Goal: Task Accomplishment & Management: Manage account settings

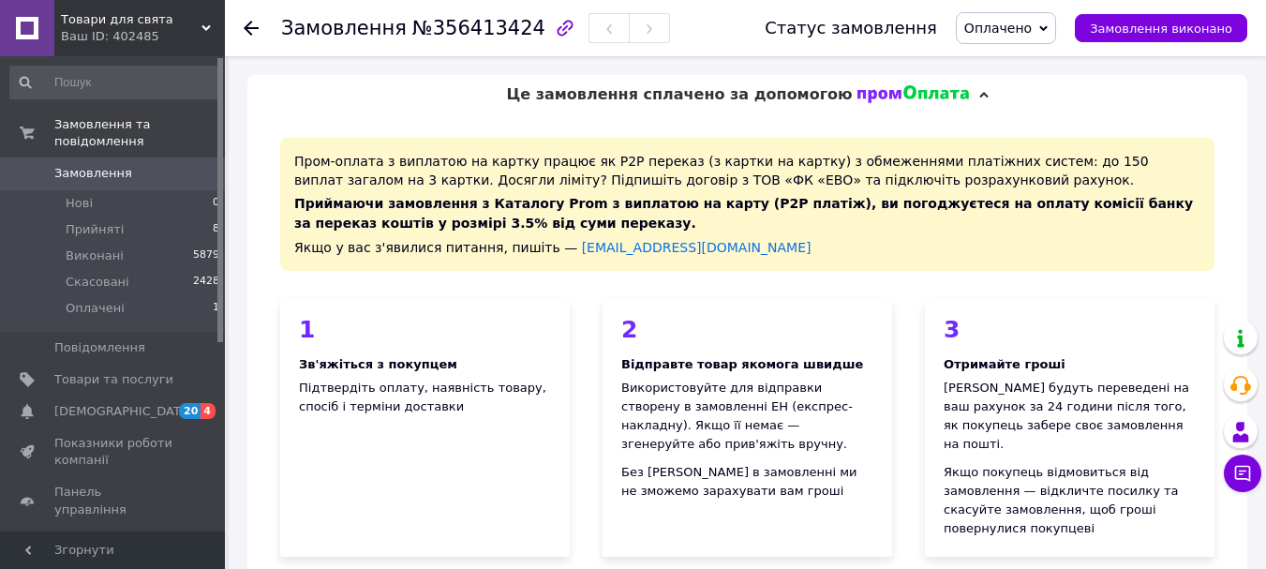
click at [1014, 27] on span "Оплачено" at bounding box center [997, 28] width 67 height 15
click at [1014, 92] on li "Виконано" at bounding box center [1006, 94] width 98 height 28
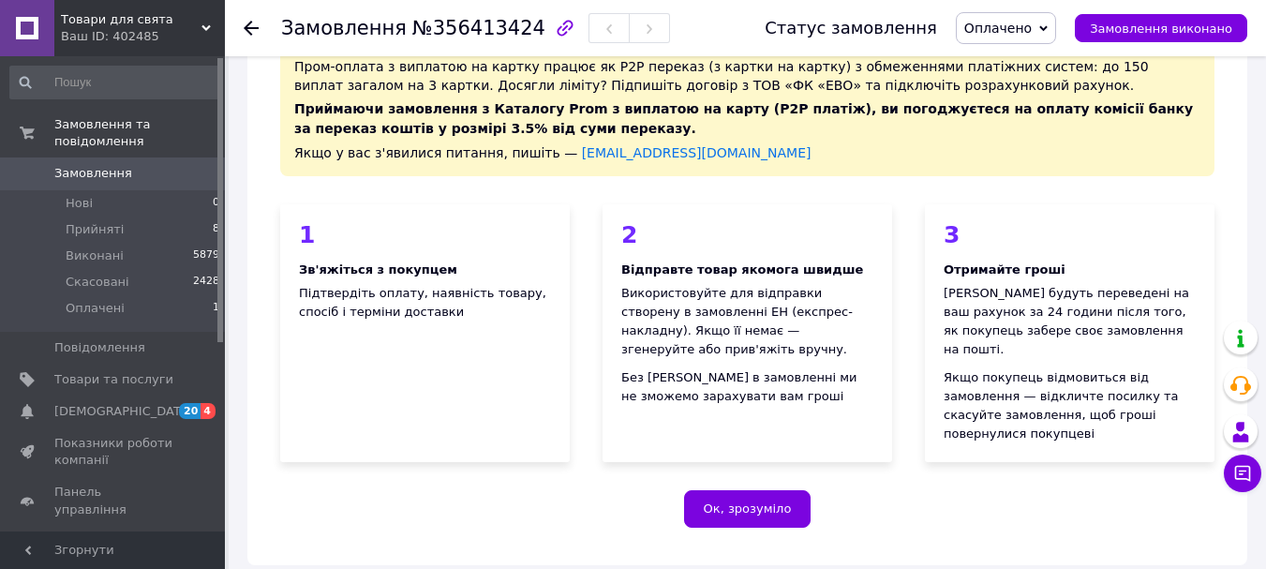
scroll to position [94, 0]
click at [1032, 28] on span "Оплачено" at bounding box center [997, 28] width 67 height 15
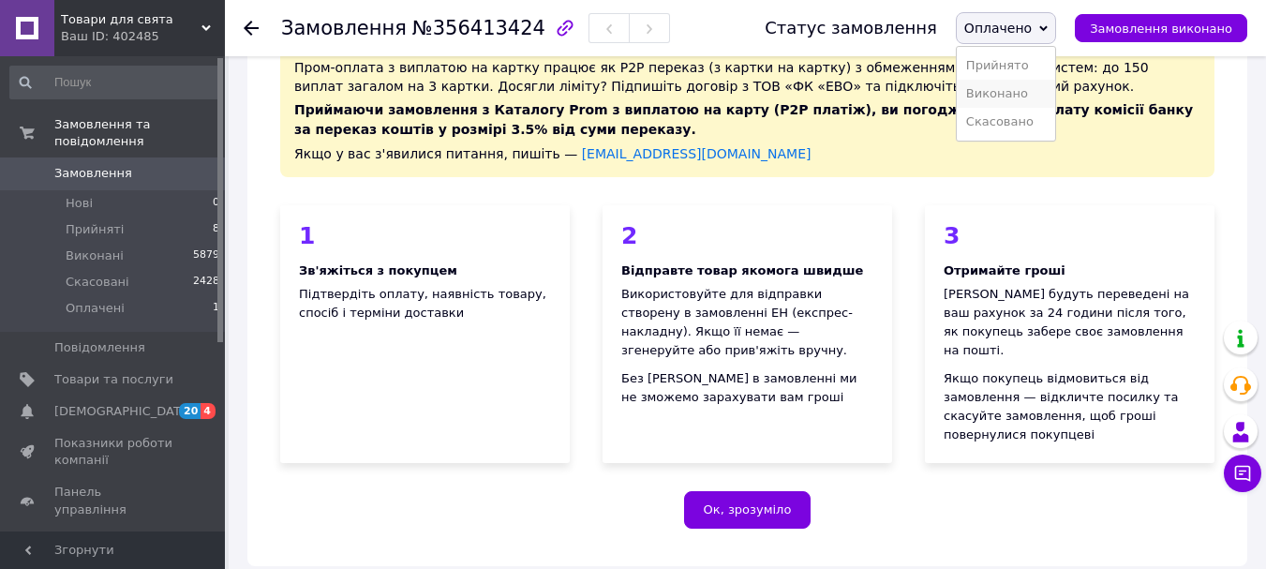
click at [1029, 86] on li "Виконано" at bounding box center [1006, 94] width 98 height 28
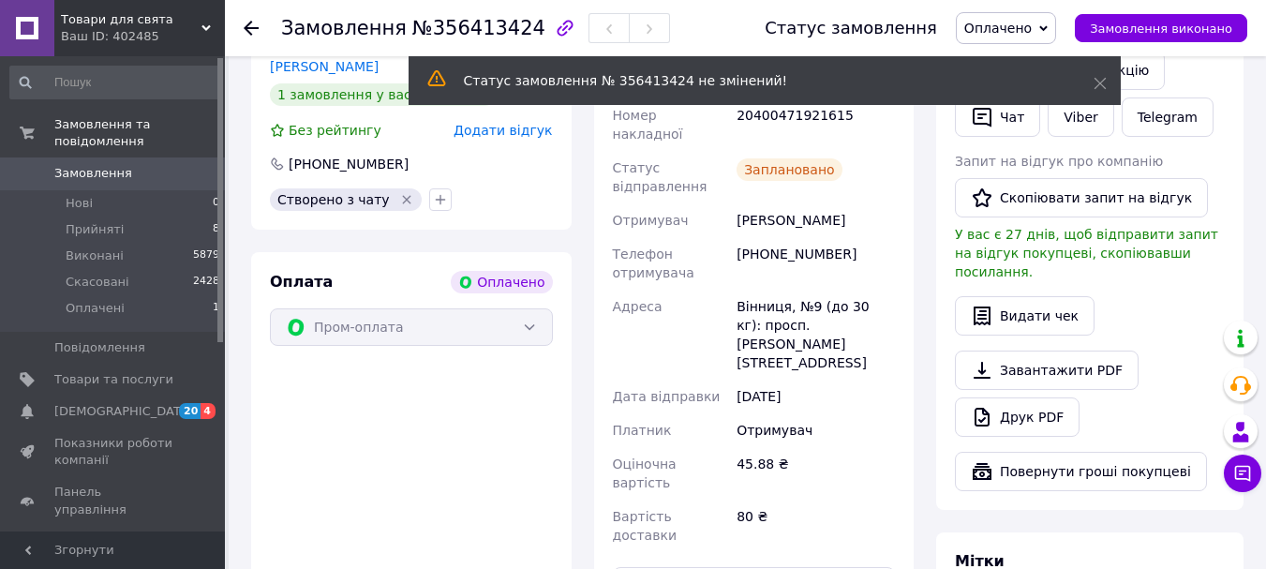
scroll to position [866, 0]
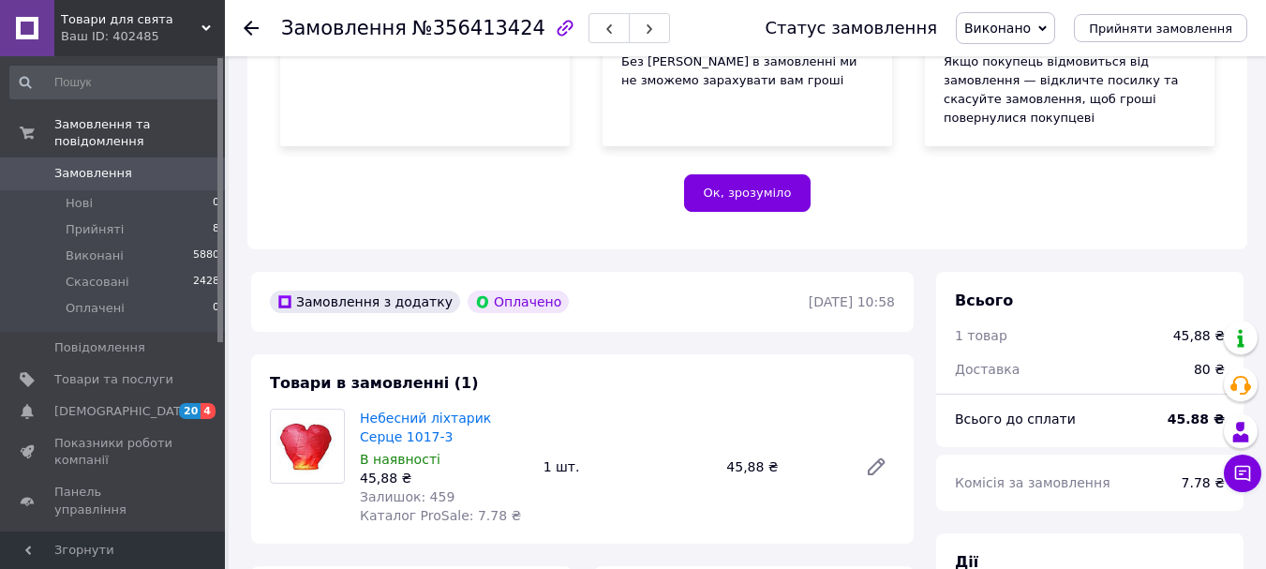
scroll to position [397, 0]
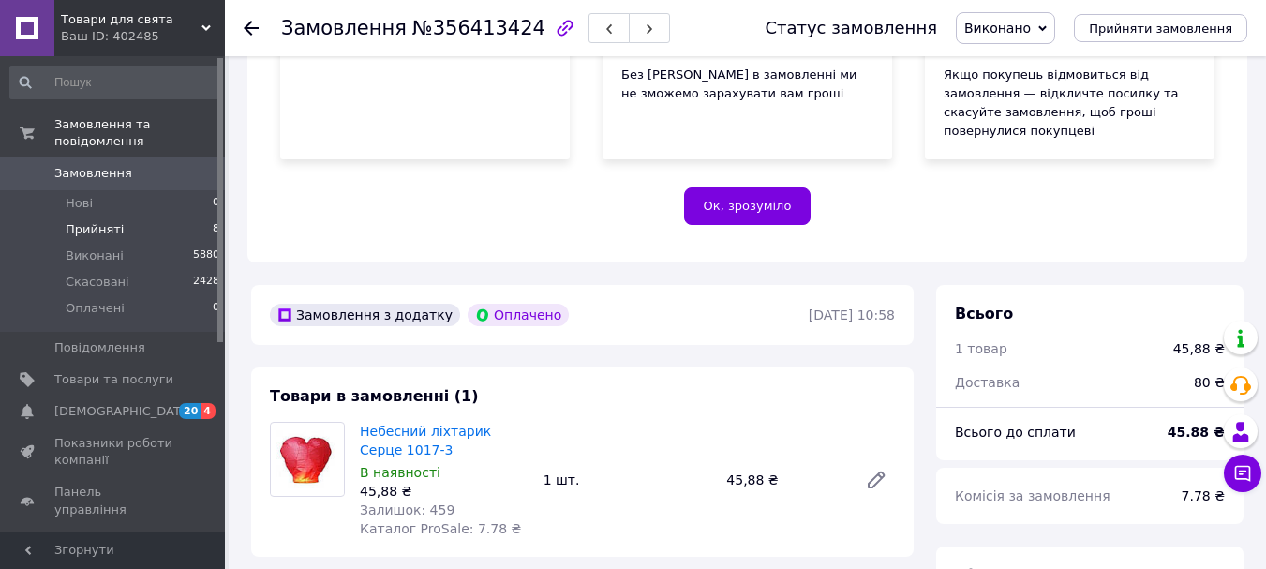
click at [97, 221] on span "Прийняті" at bounding box center [95, 229] width 58 height 17
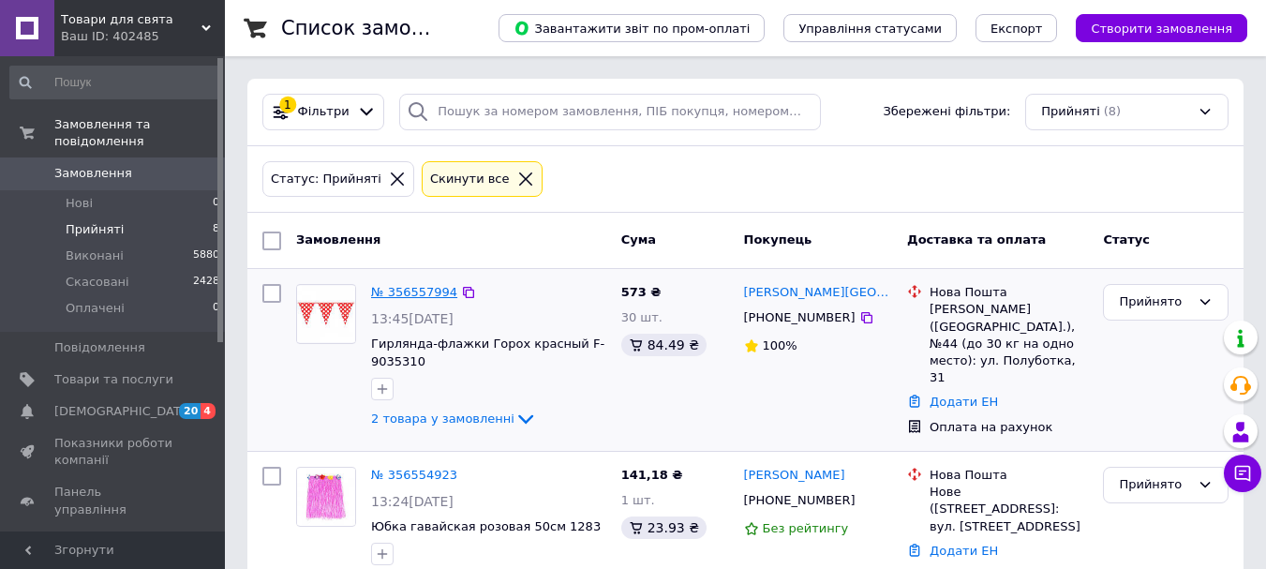
click at [390, 293] on link "№ 356557994" at bounding box center [414, 292] width 86 height 14
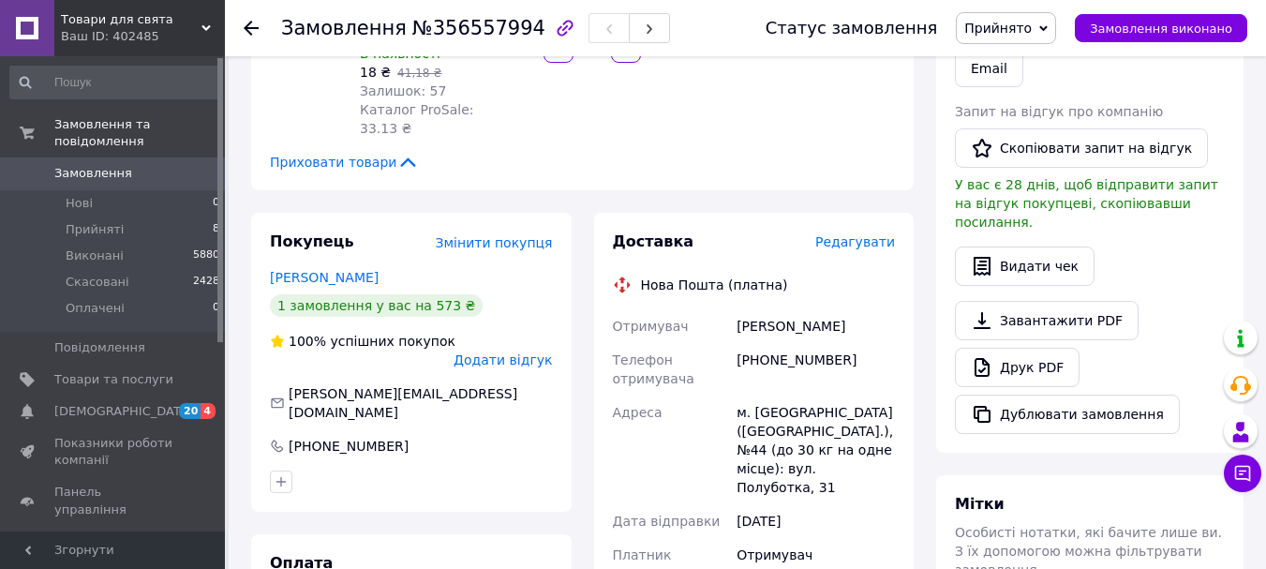
scroll to position [468, 0]
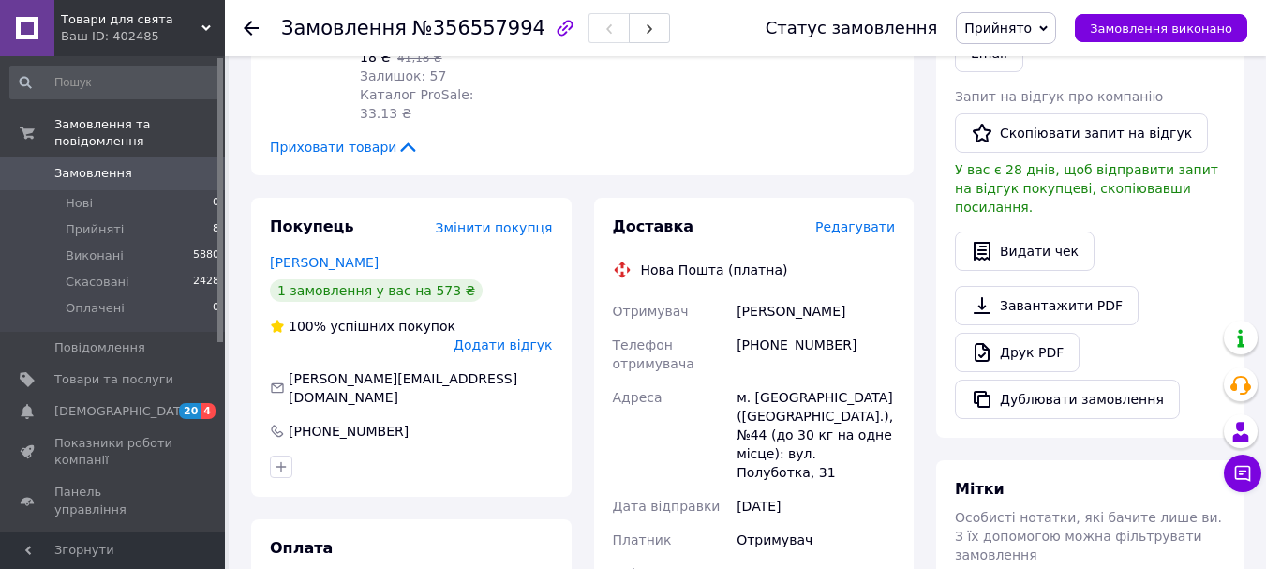
click at [762, 328] on div "+380975245474" at bounding box center [816, 354] width 166 height 52
drag, startPoint x: 762, startPoint y: 270, endPoint x: 846, endPoint y: 273, distance: 84.4
click at [846, 328] on div "+380975245474" at bounding box center [816, 354] width 166 height 52
copy div "0975245474"
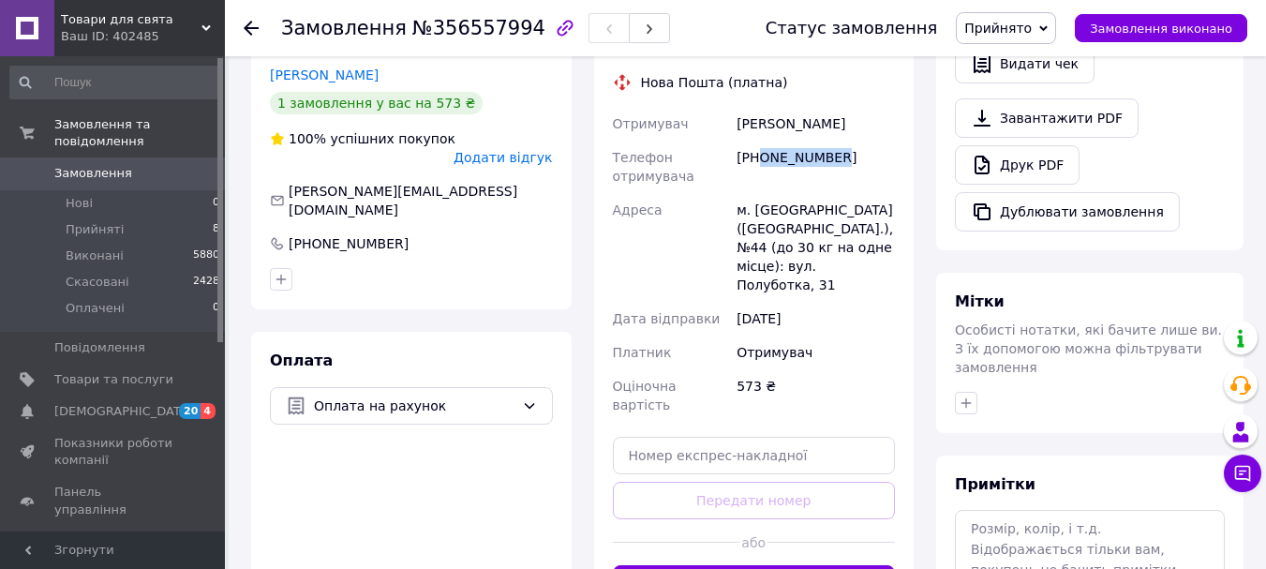
scroll to position [750, 0]
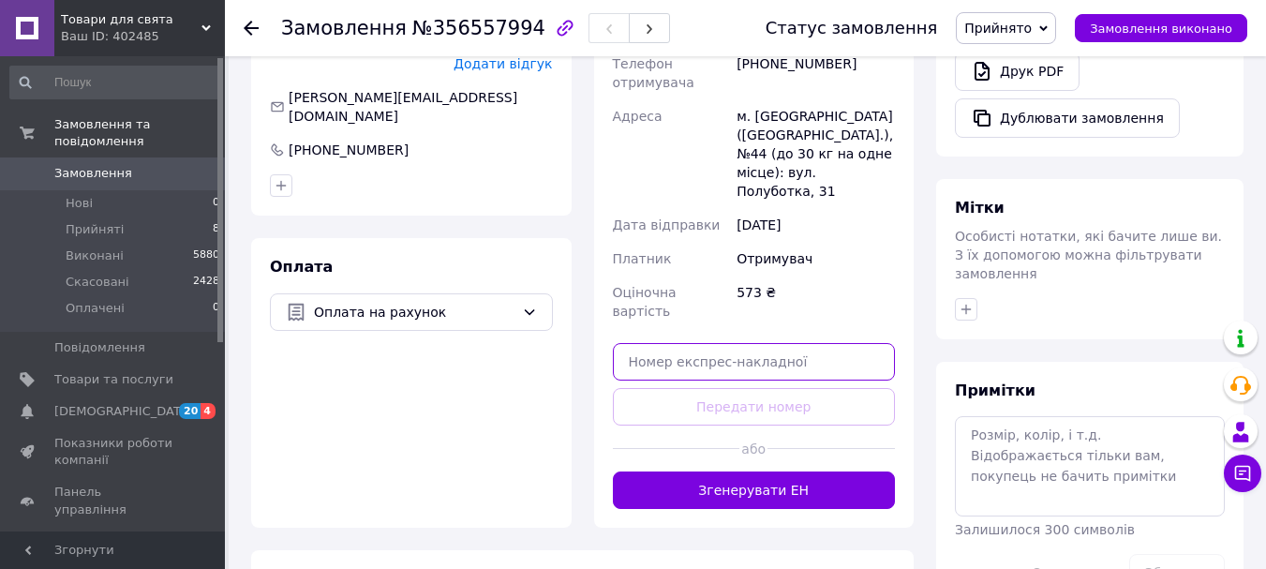
click at [685, 343] on input "text" at bounding box center [754, 361] width 283 height 37
paste input "20400471938533"
type input "20400471938533"
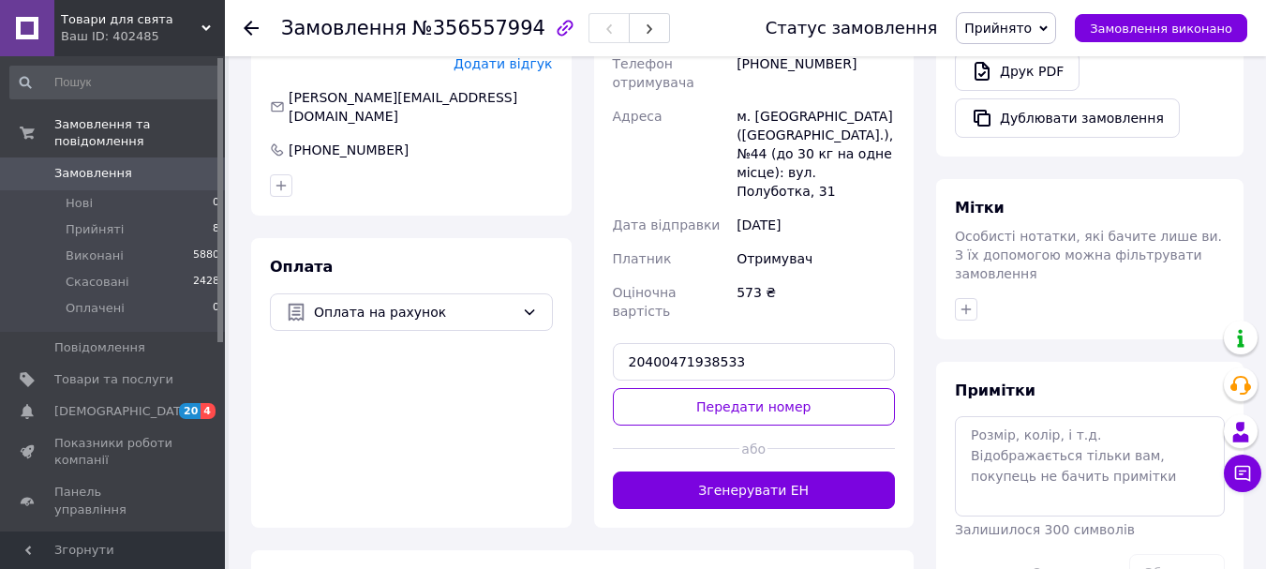
click at [810, 388] on button "Передати номер" at bounding box center [754, 406] width 283 height 37
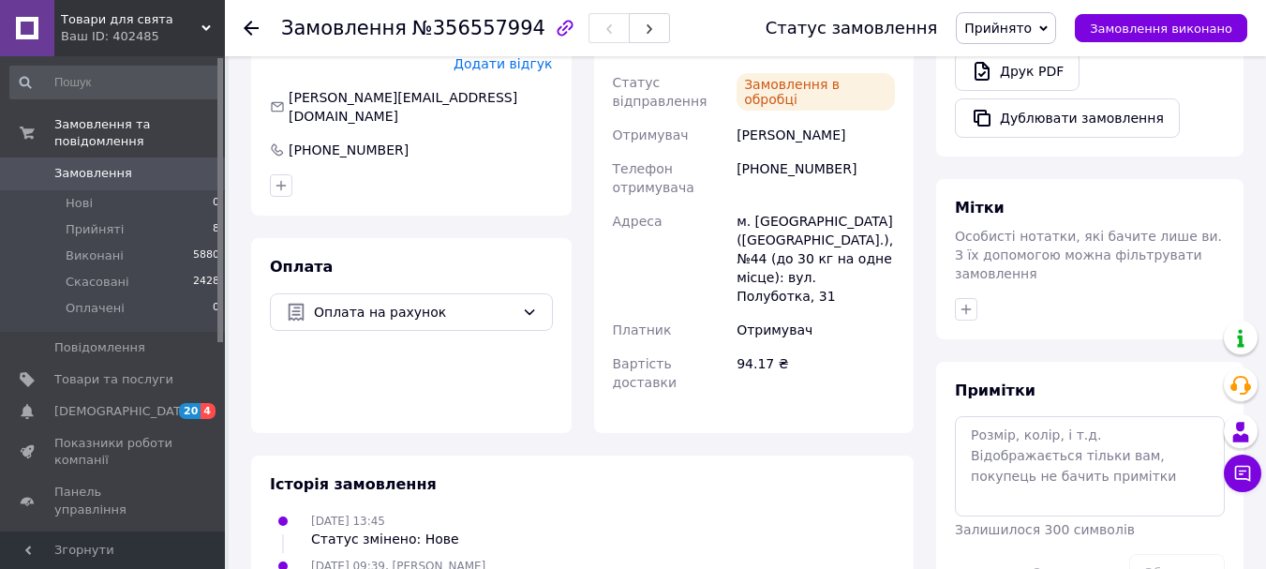
click at [1032, 27] on span "Прийнято" at bounding box center [997, 28] width 67 height 15
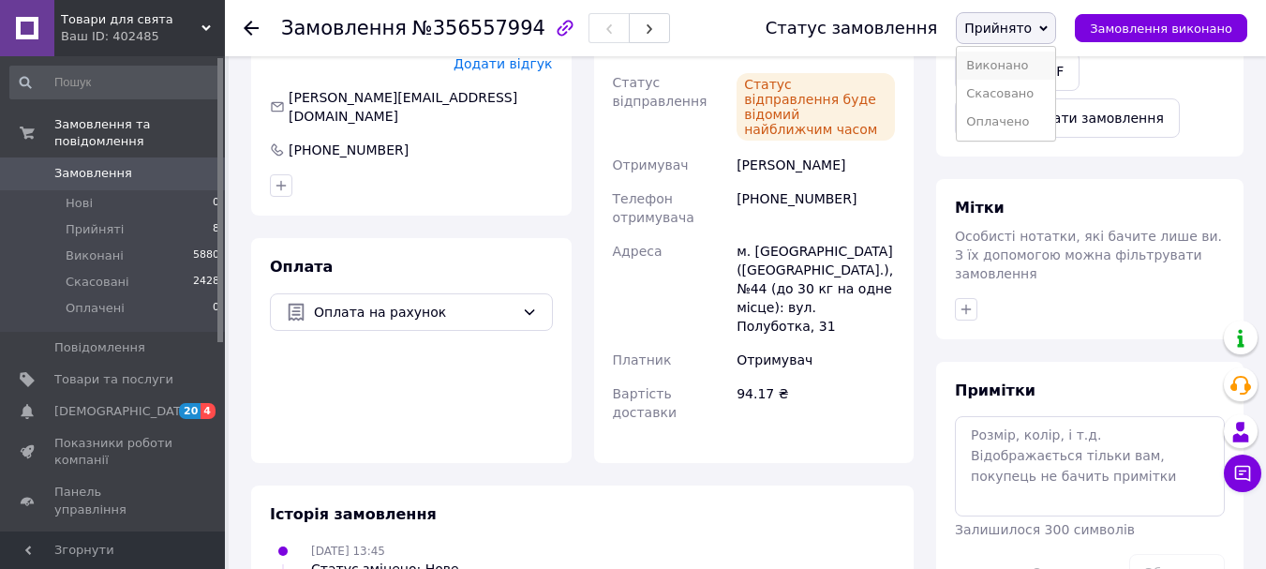
click at [1038, 71] on li "Виконано" at bounding box center [1006, 66] width 98 height 28
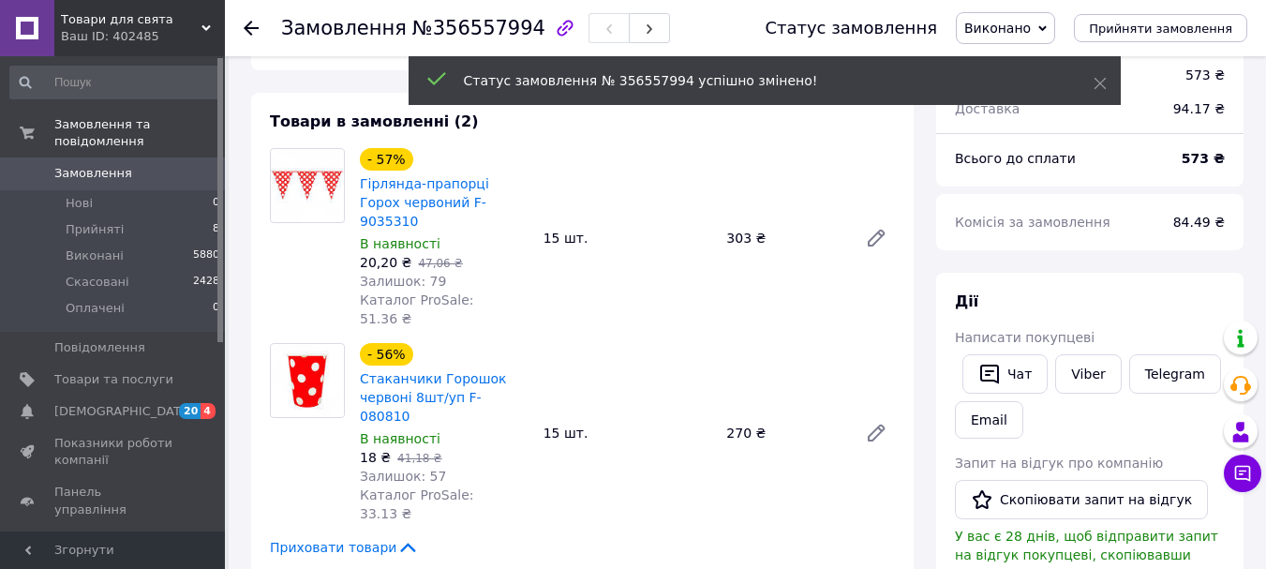
scroll to position [0, 0]
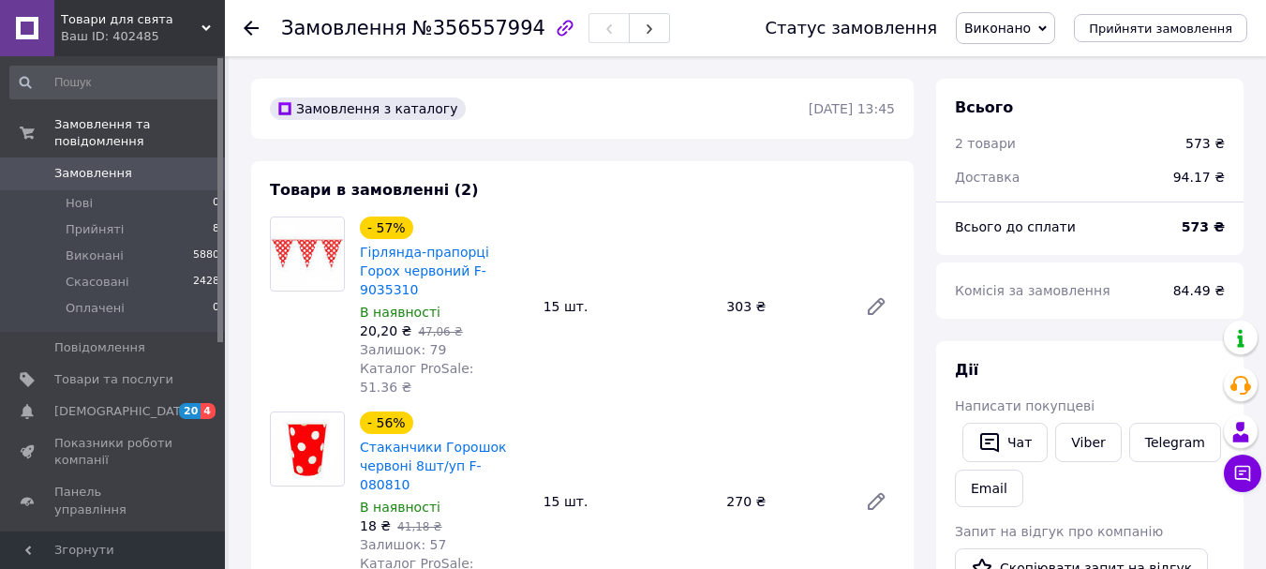
click at [253, 22] on icon at bounding box center [251, 28] width 15 height 15
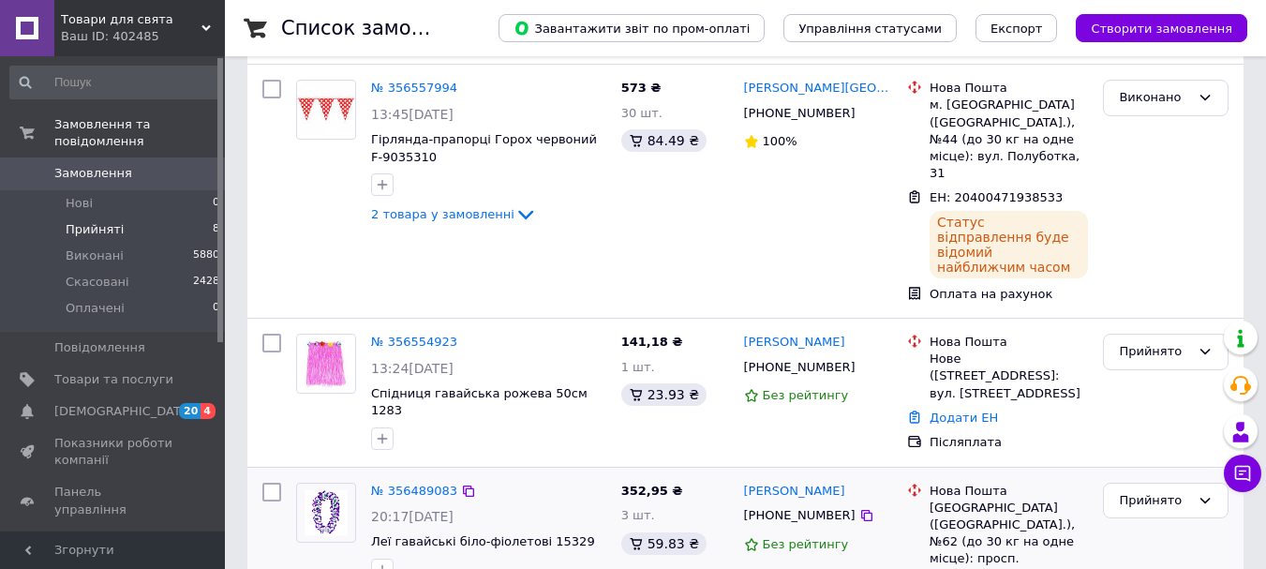
scroll to position [281, 0]
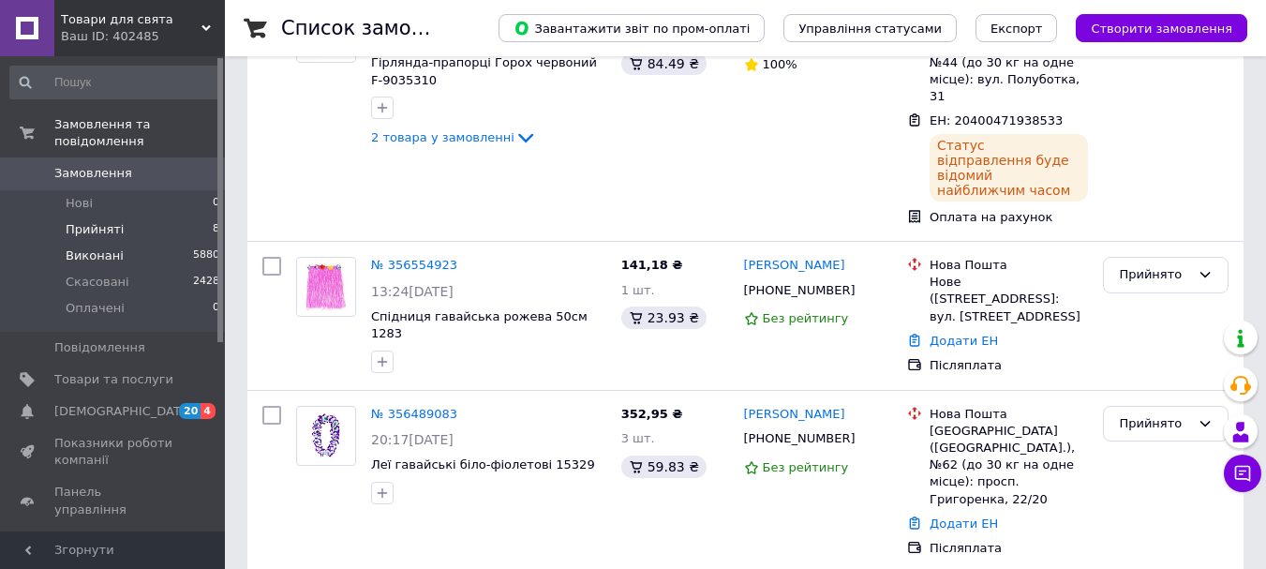
click at [88, 247] on span "Виконані" at bounding box center [95, 255] width 58 height 17
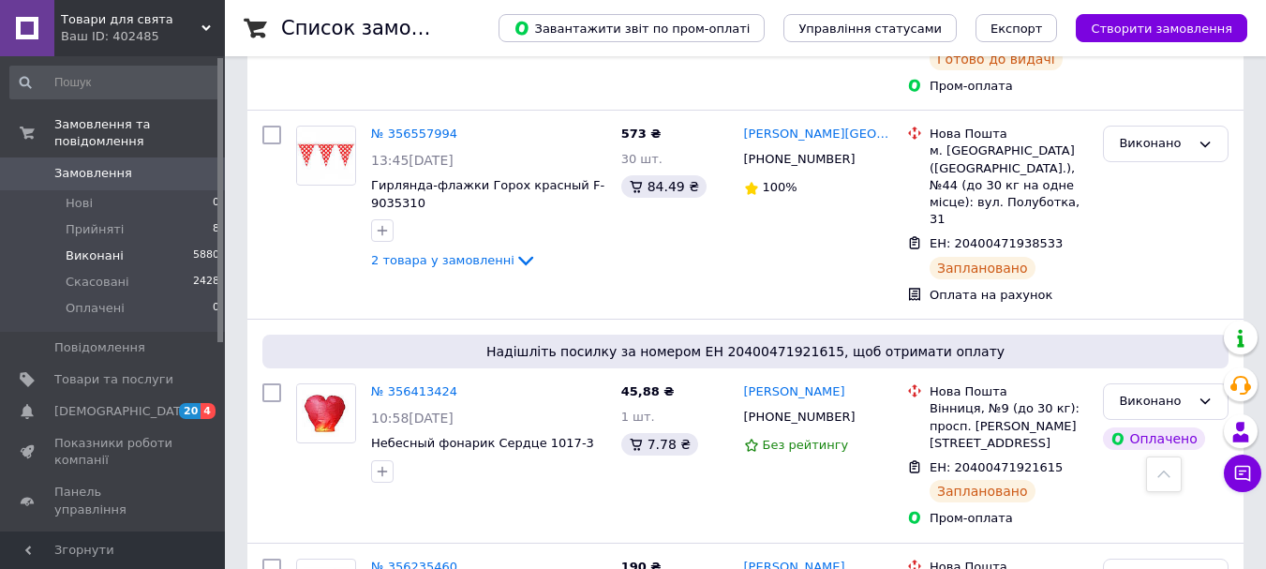
scroll to position [750, 0]
